Goal: Navigation & Orientation: Find specific page/section

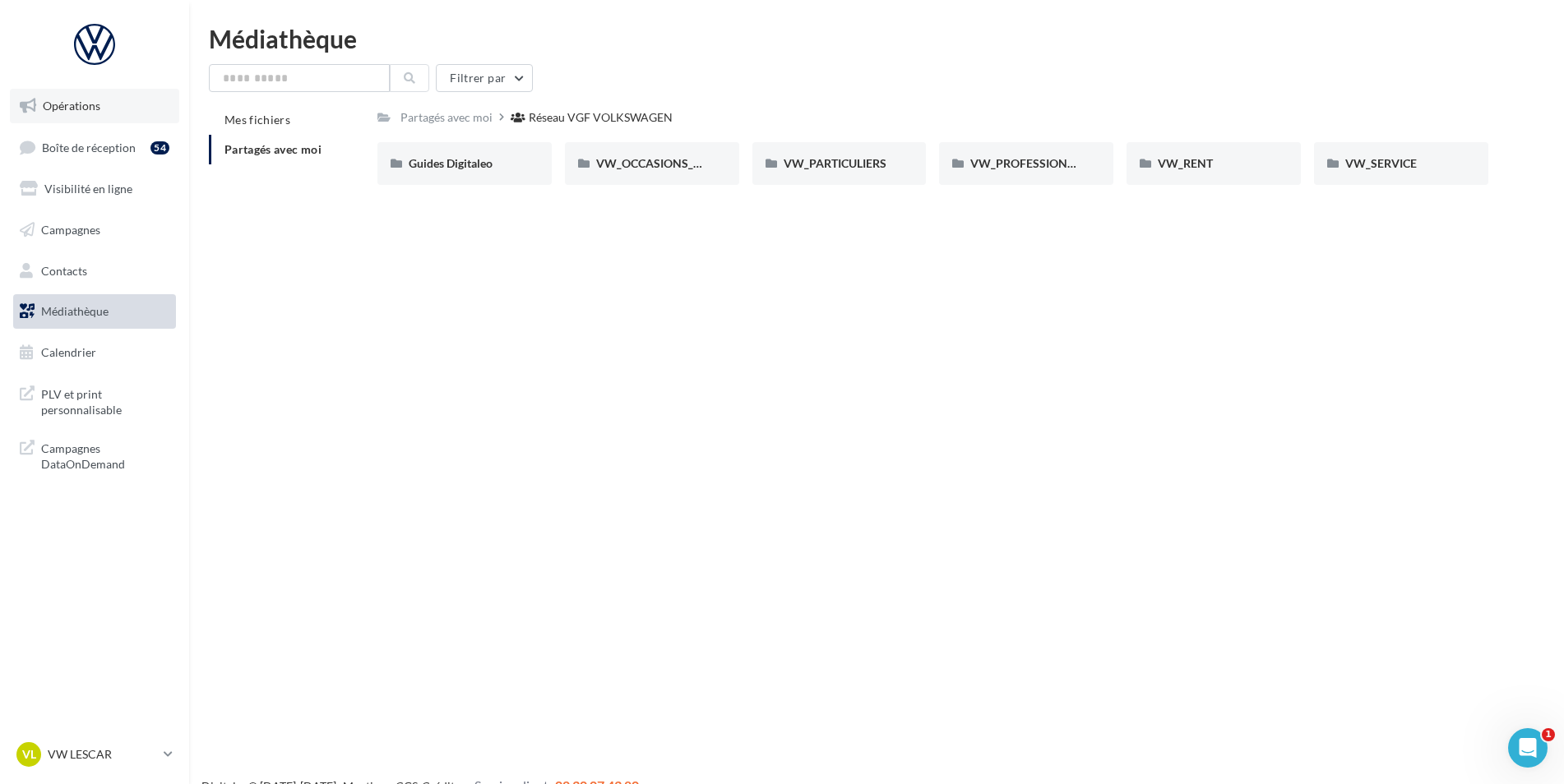
click at [97, 110] on span "Opérations" at bounding box center [71, 105] width 57 height 14
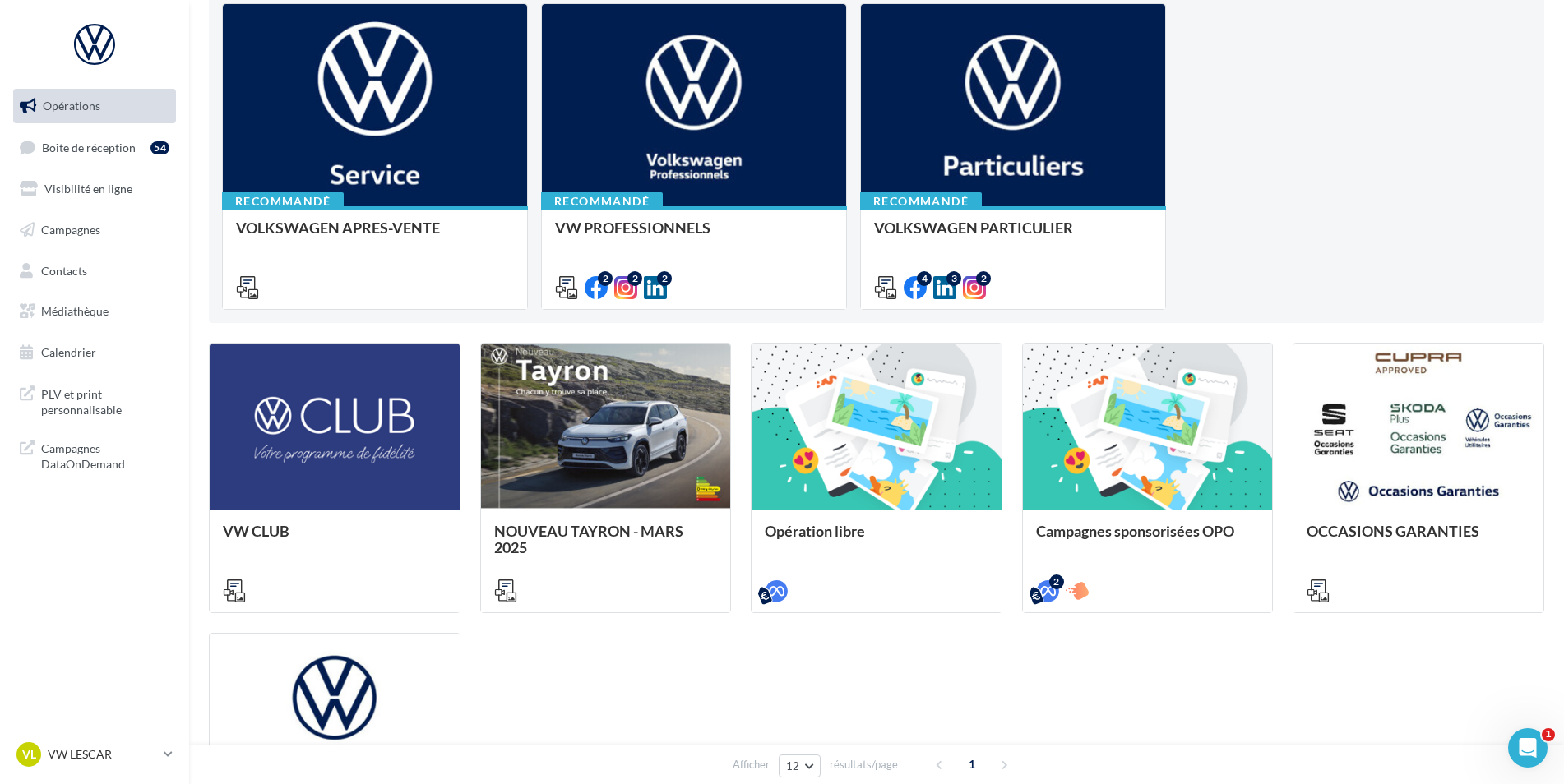
scroll to position [113, 0]
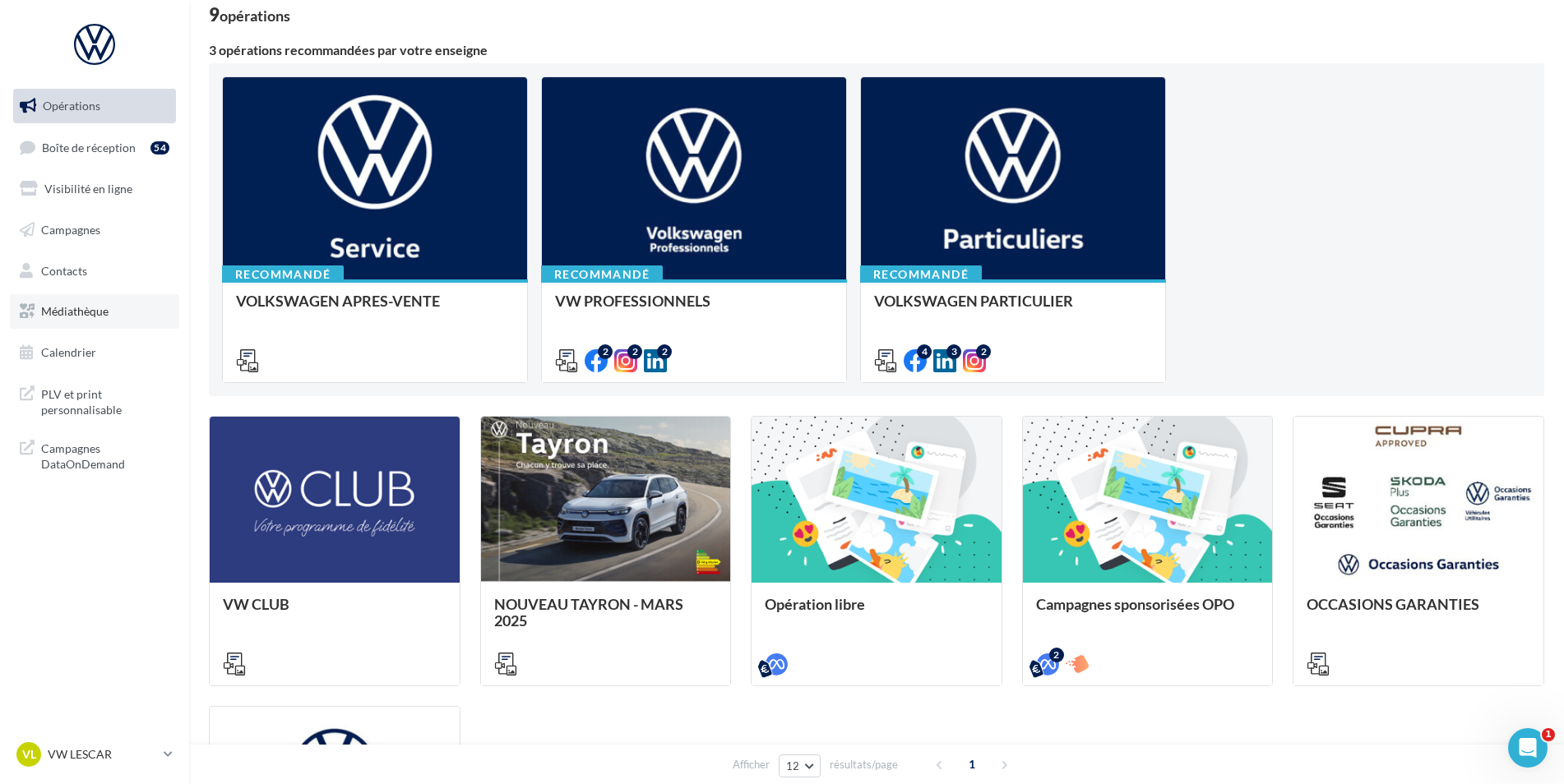
click at [119, 316] on link "Médiathèque" at bounding box center [94, 311] width 169 height 35
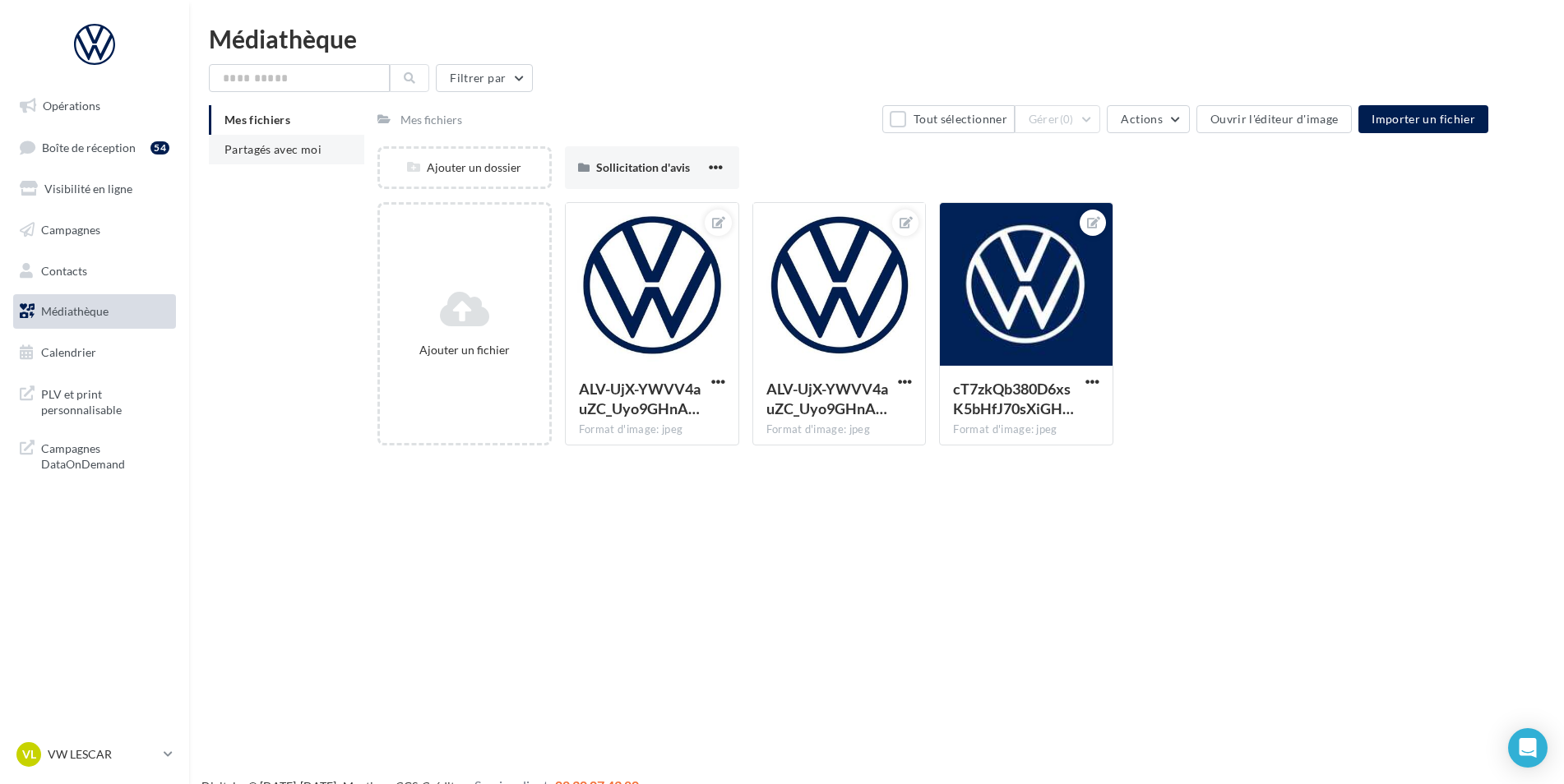
click at [307, 148] on span "Partagés avec moi" at bounding box center [273, 149] width 97 height 14
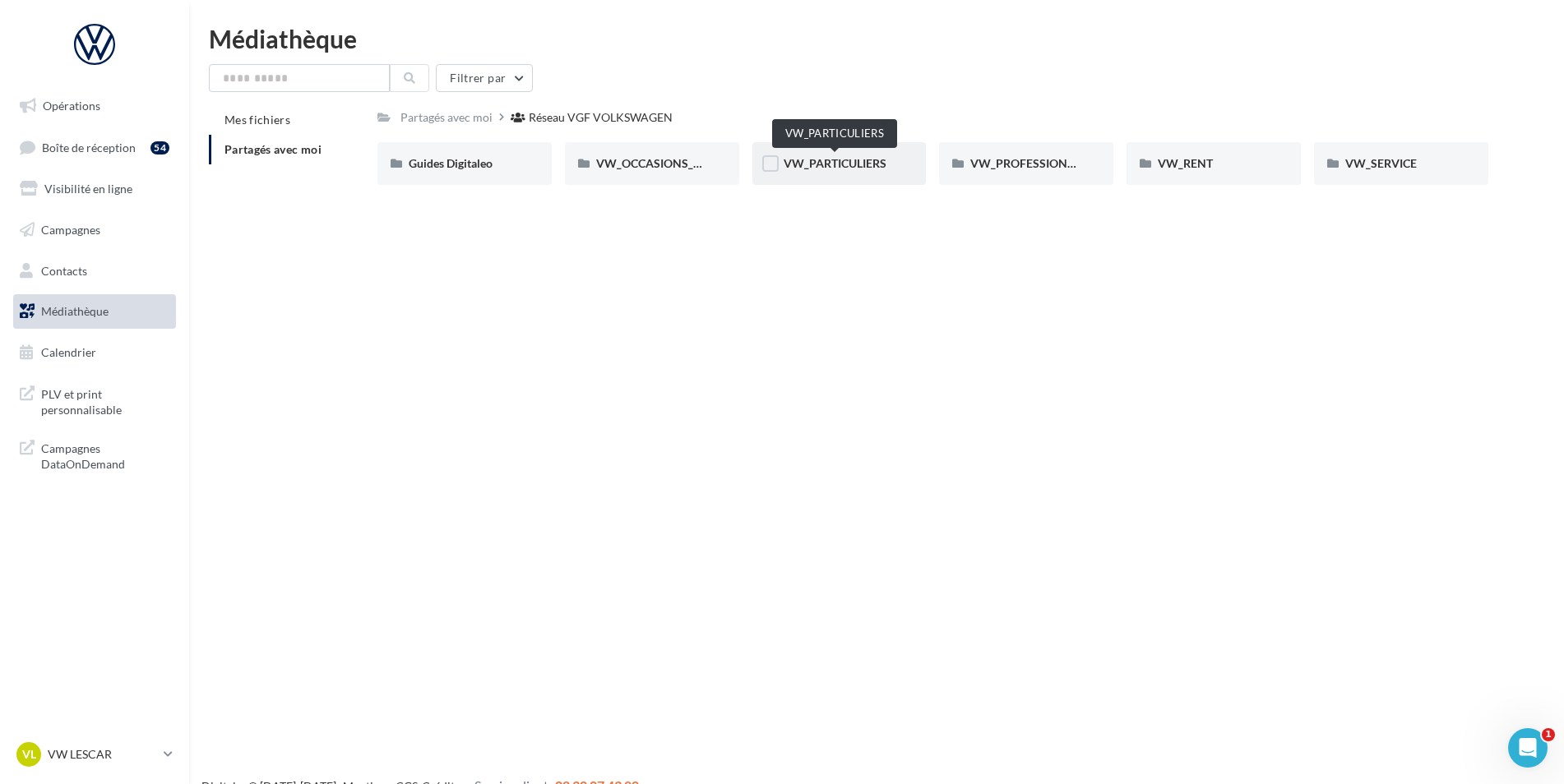
click at [880, 161] on span "VW_PARTICULIERS" at bounding box center [834, 163] width 103 height 14
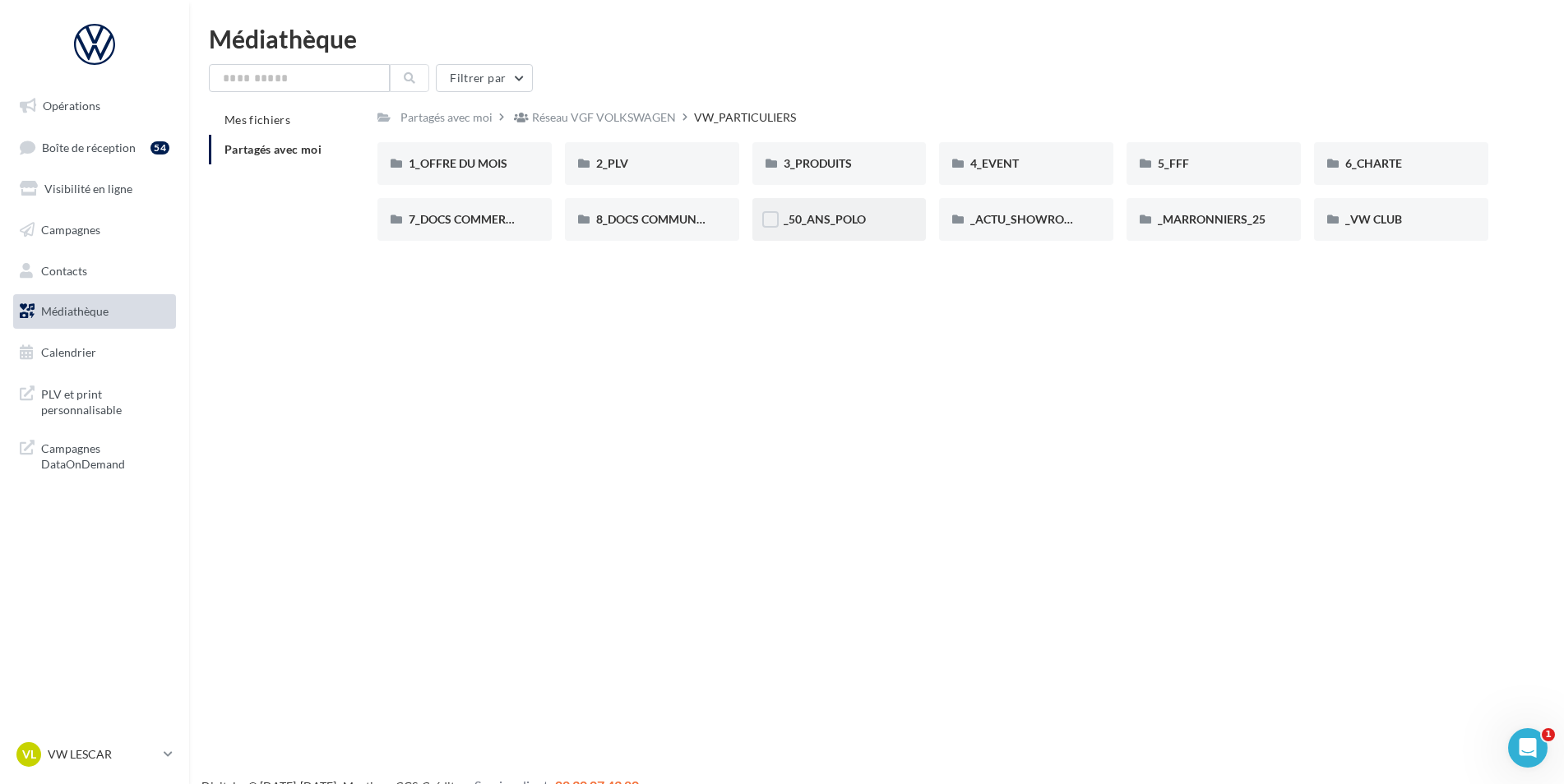
click at [884, 215] on div "_50_ANS_POLO" at bounding box center [839, 219] width 112 height 16
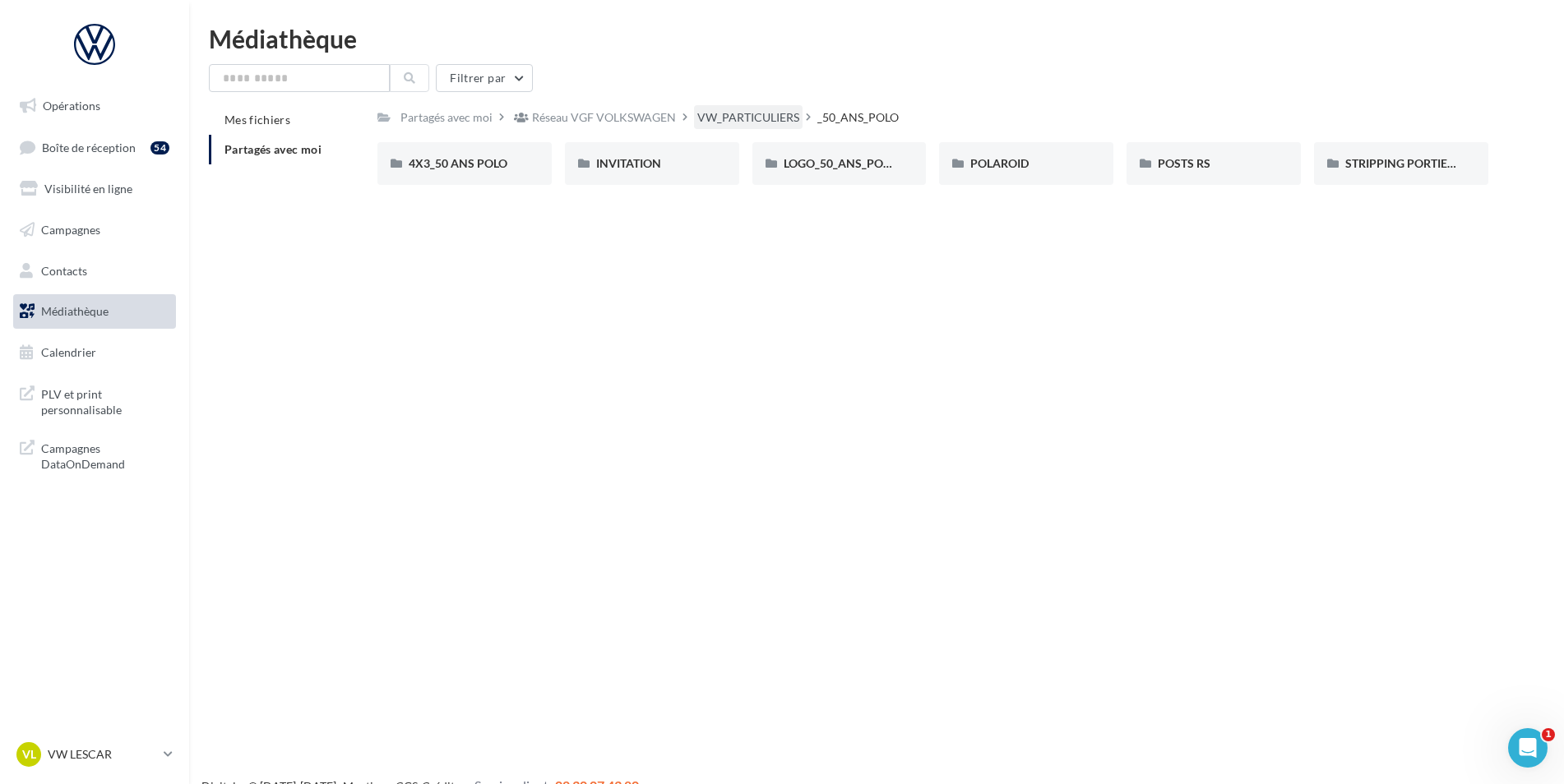
click at [753, 121] on div "VW_PARTICULIERS" at bounding box center [748, 117] width 102 height 16
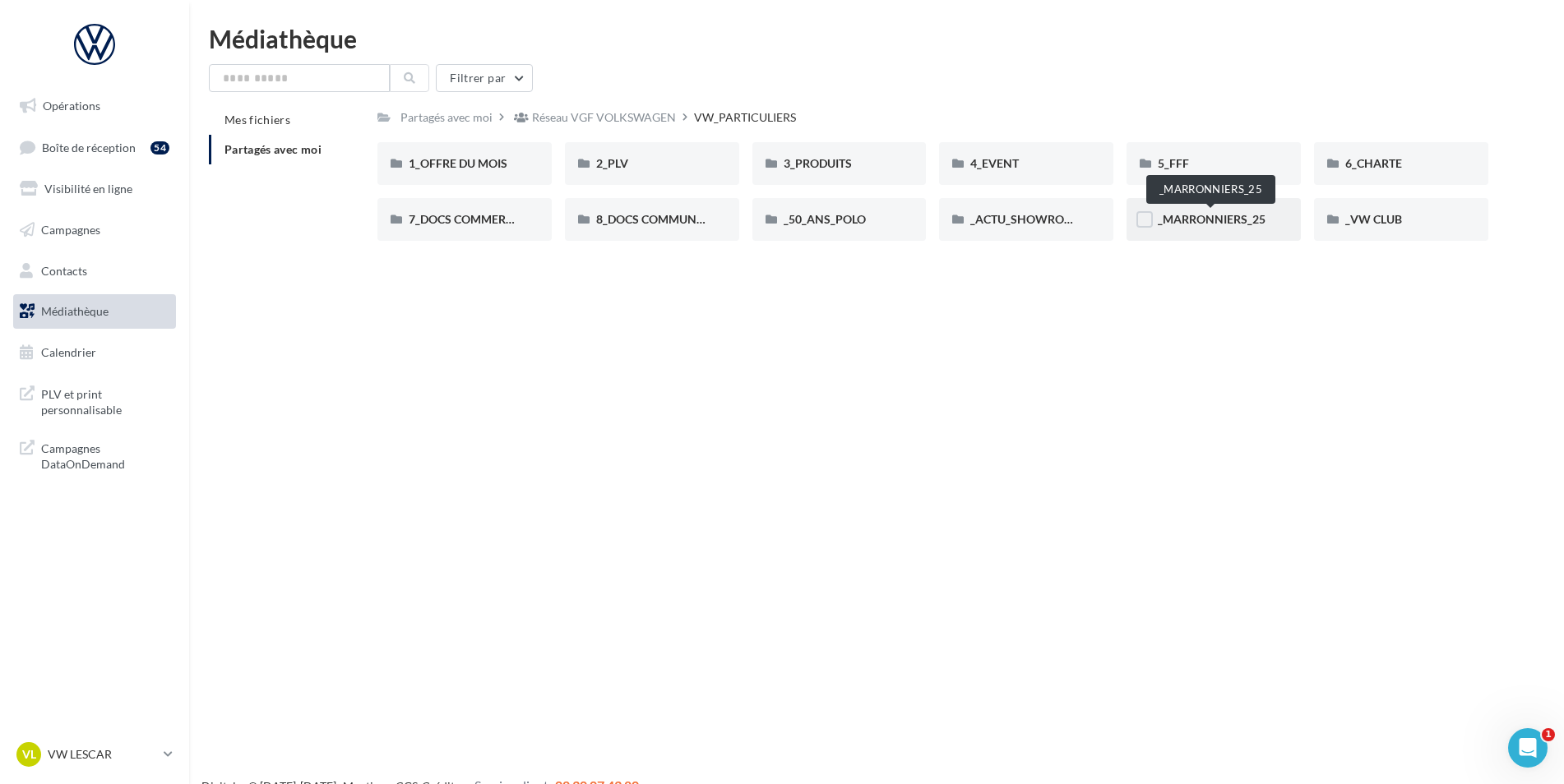
click at [1193, 214] on span "_MARRONNIERS_25" at bounding box center [1211, 219] width 108 height 14
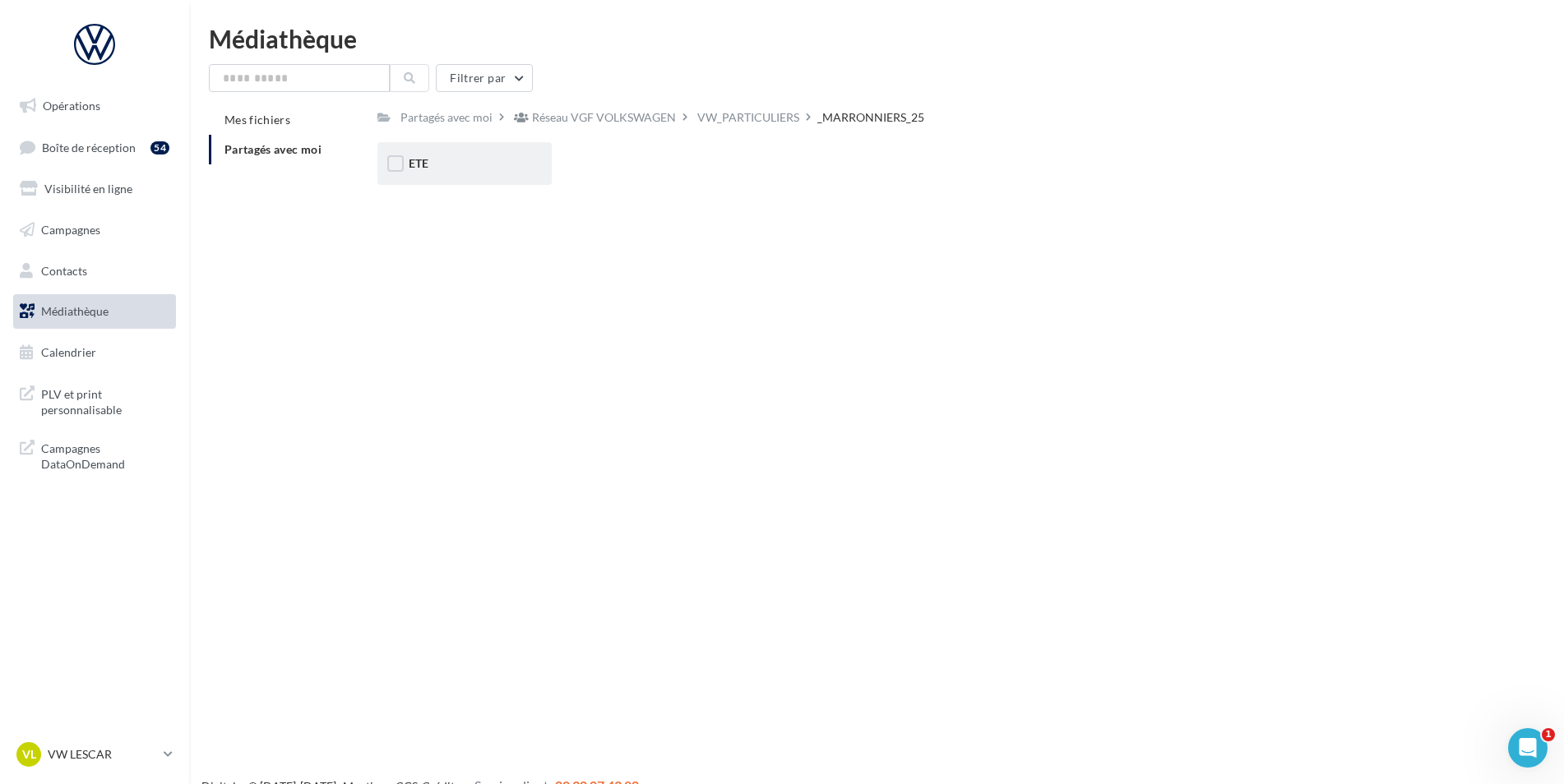
click at [452, 166] on div "ETE" at bounding box center [464, 163] width 112 height 16
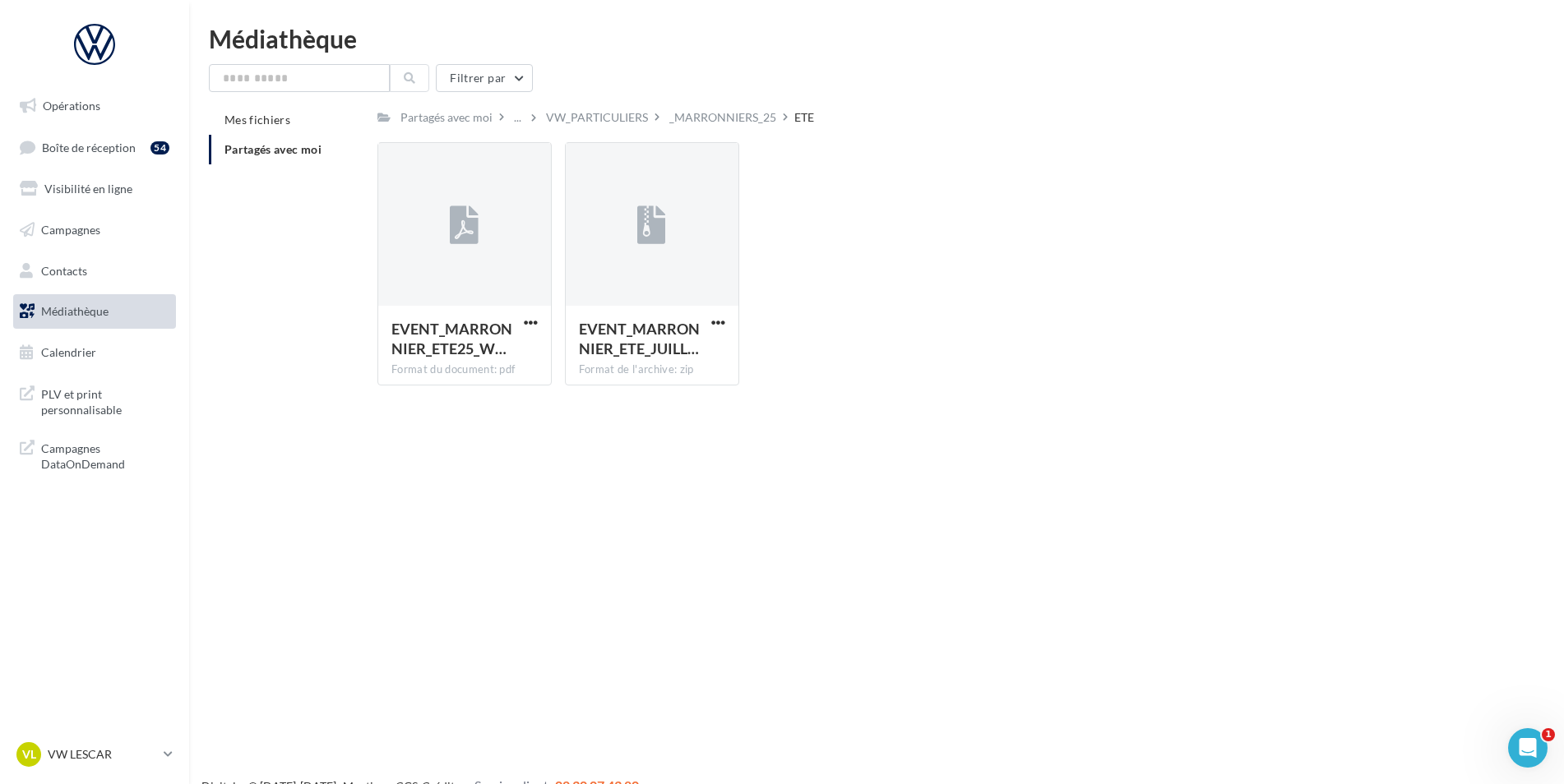
click at [727, 102] on div "Filtrer par Mes fichiers Partagés avec moi Partagés avec moi ... VW_PARTICULIER…" at bounding box center [877, 231] width 1335 height 335
click at [727, 112] on div "_MARRONNIERS_25" at bounding box center [723, 117] width 107 height 16
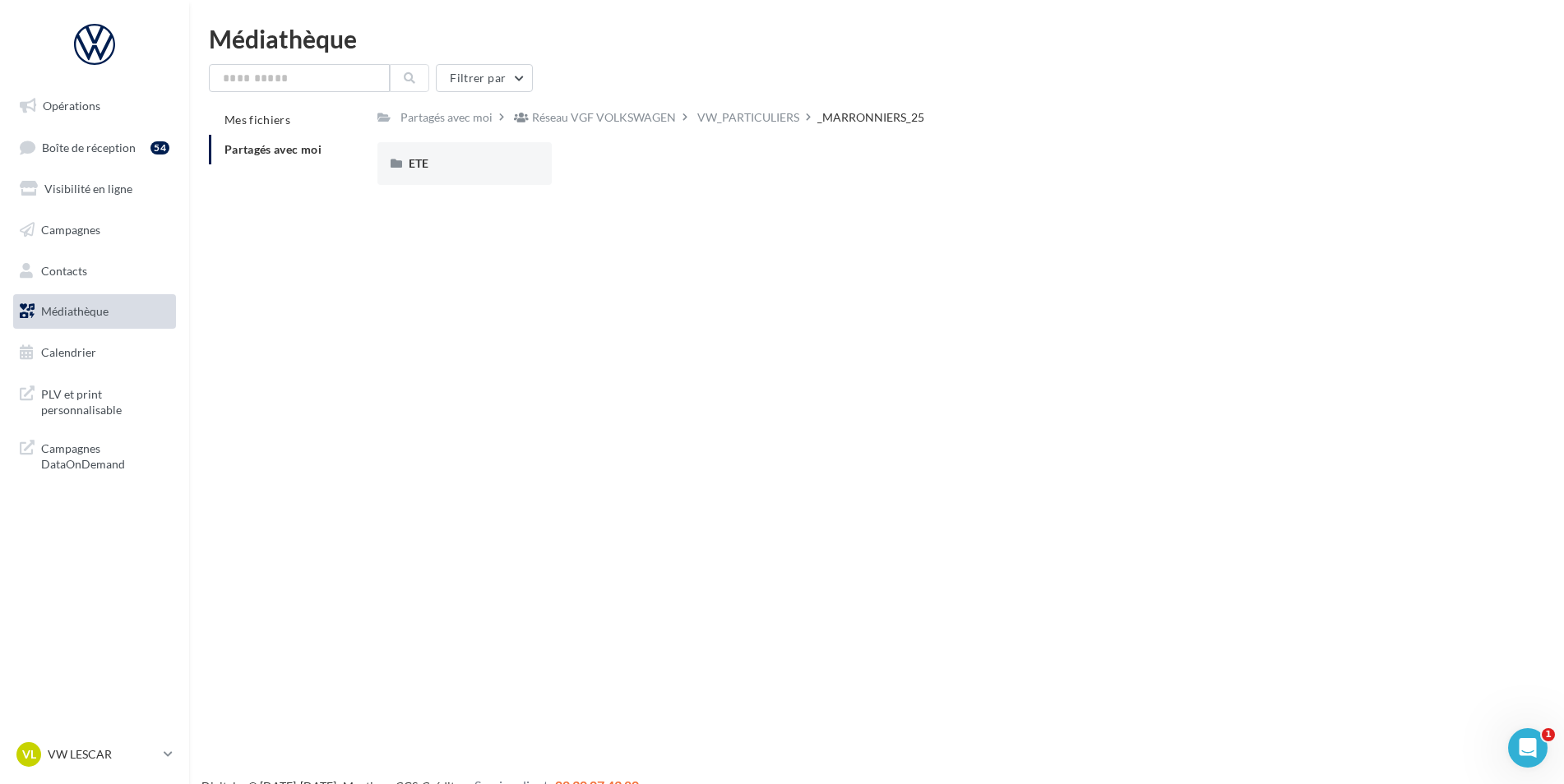
click at [727, 112] on div "VW_PARTICULIERS" at bounding box center [748, 117] width 102 height 16
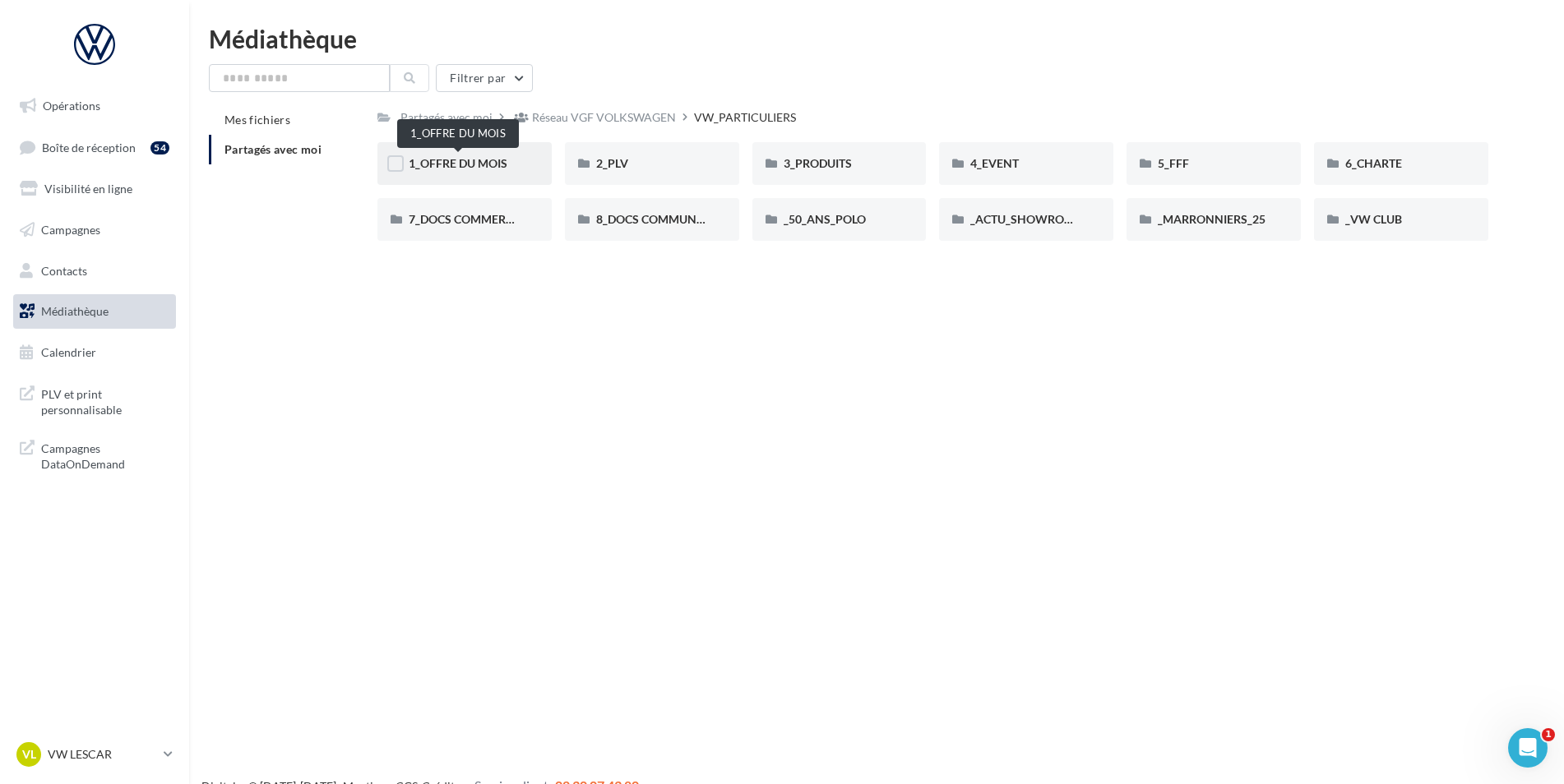
click at [481, 167] on span "1_OFFRE DU MOIS" at bounding box center [457, 163] width 99 height 14
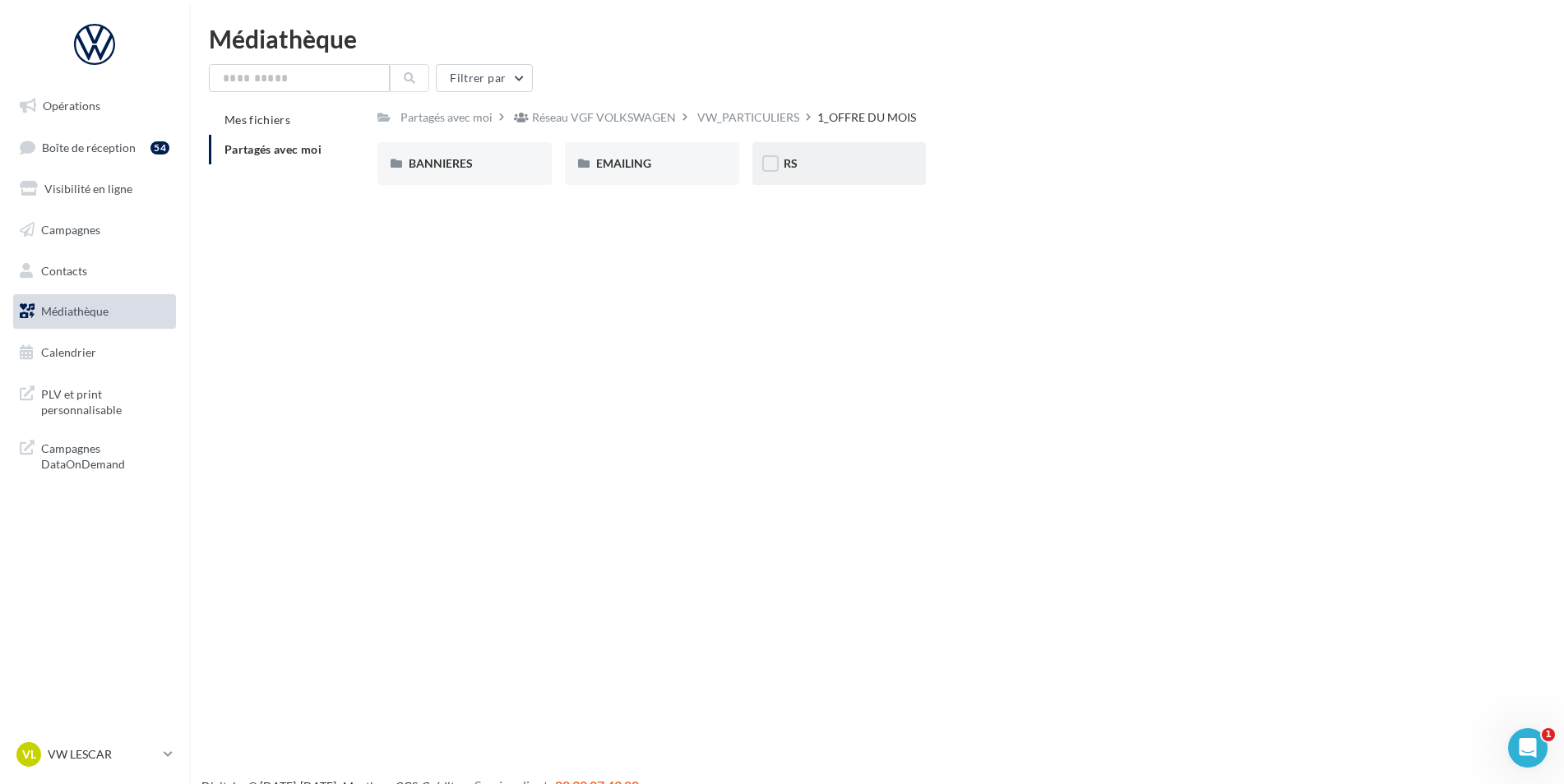
click at [819, 173] on div "RS" at bounding box center [839, 163] width 174 height 42
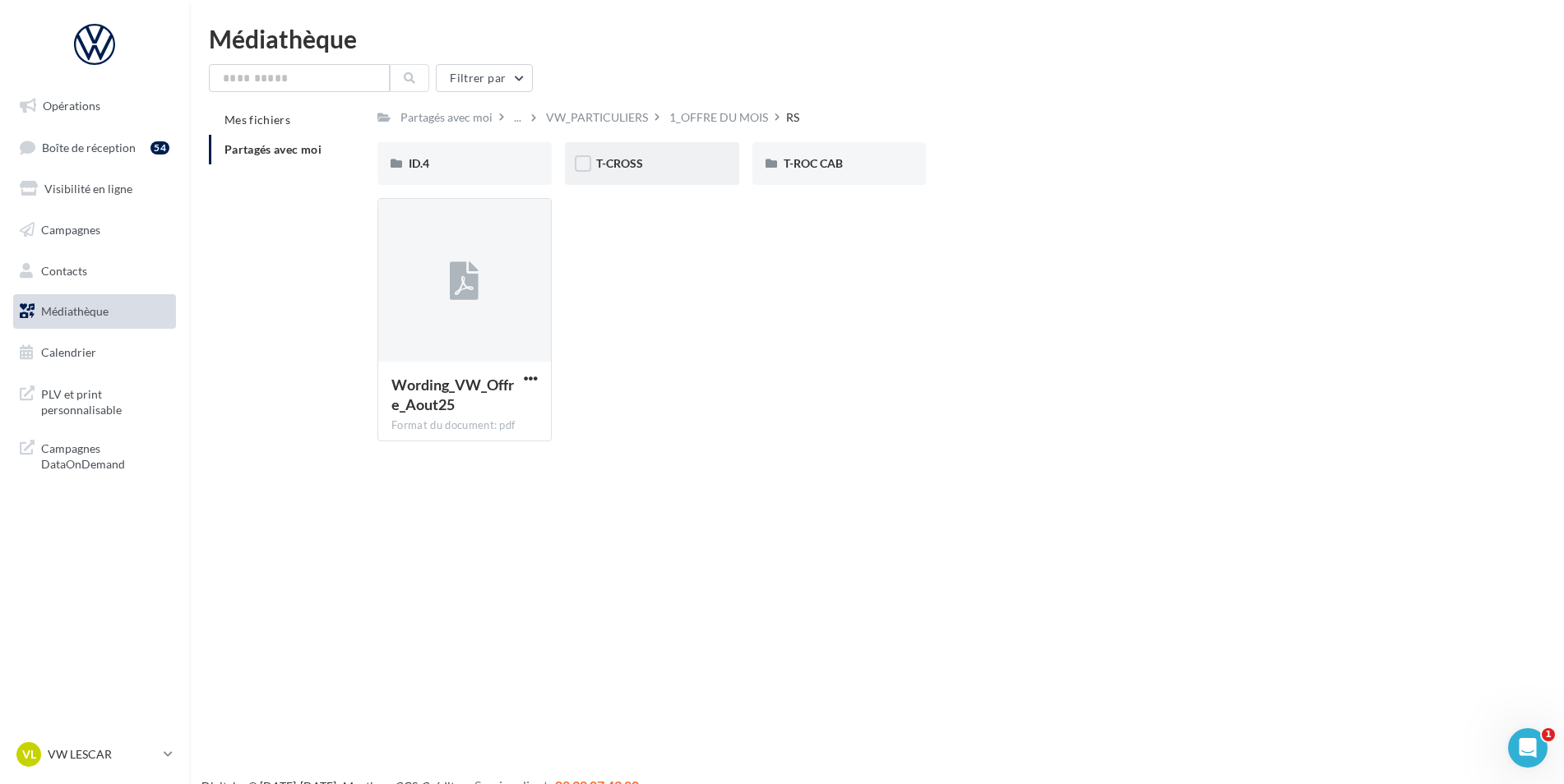
click at [642, 176] on div "T-CROSS" at bounding box center [652, 163] width 174 height 42
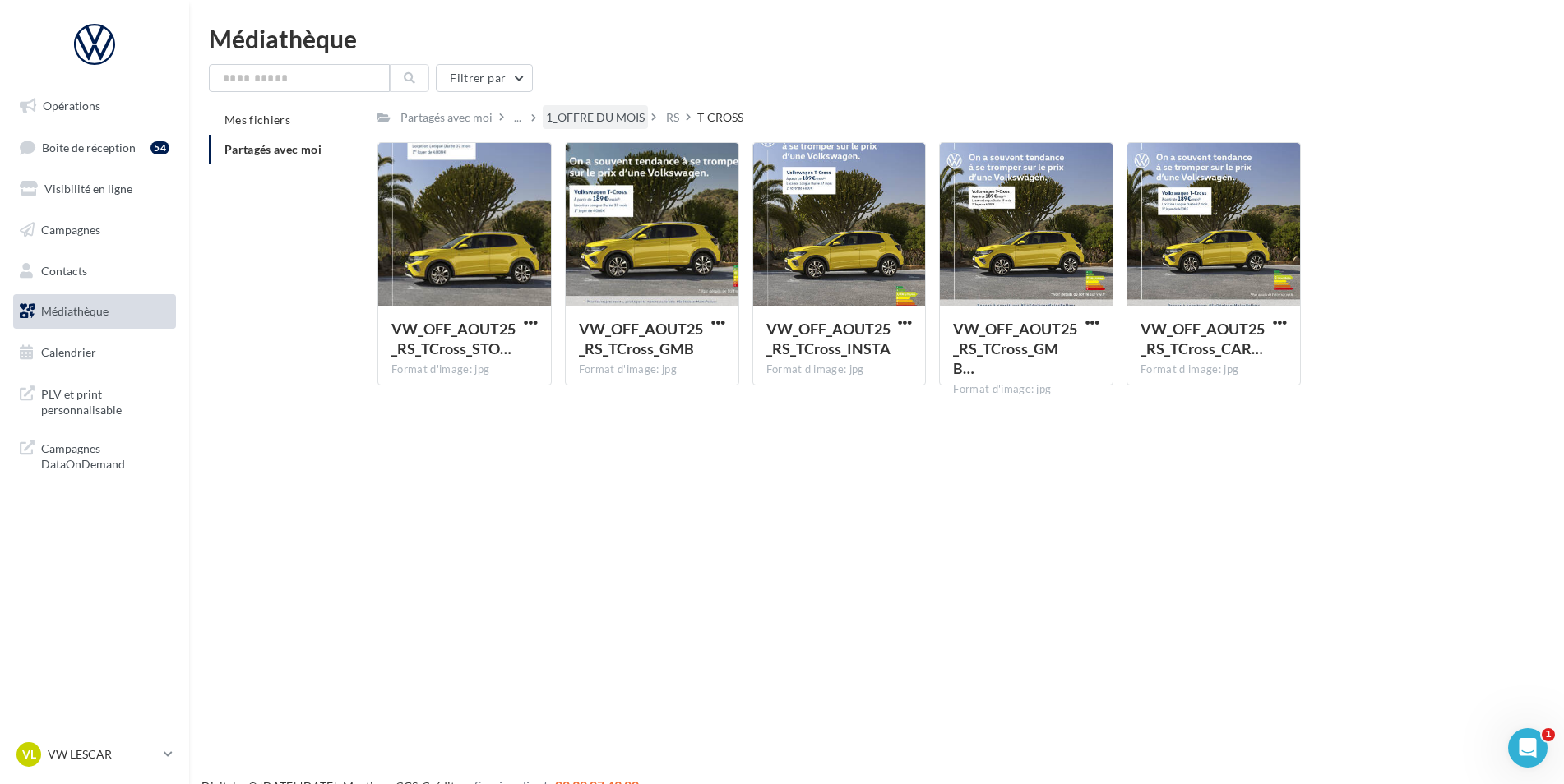
click at [611, 114] on div "1_OFFRE DU MOIS" at bounding box center [594, 117] width 99 height 16
